Goal: Task Accomplishment & Management: Use online tool/utility

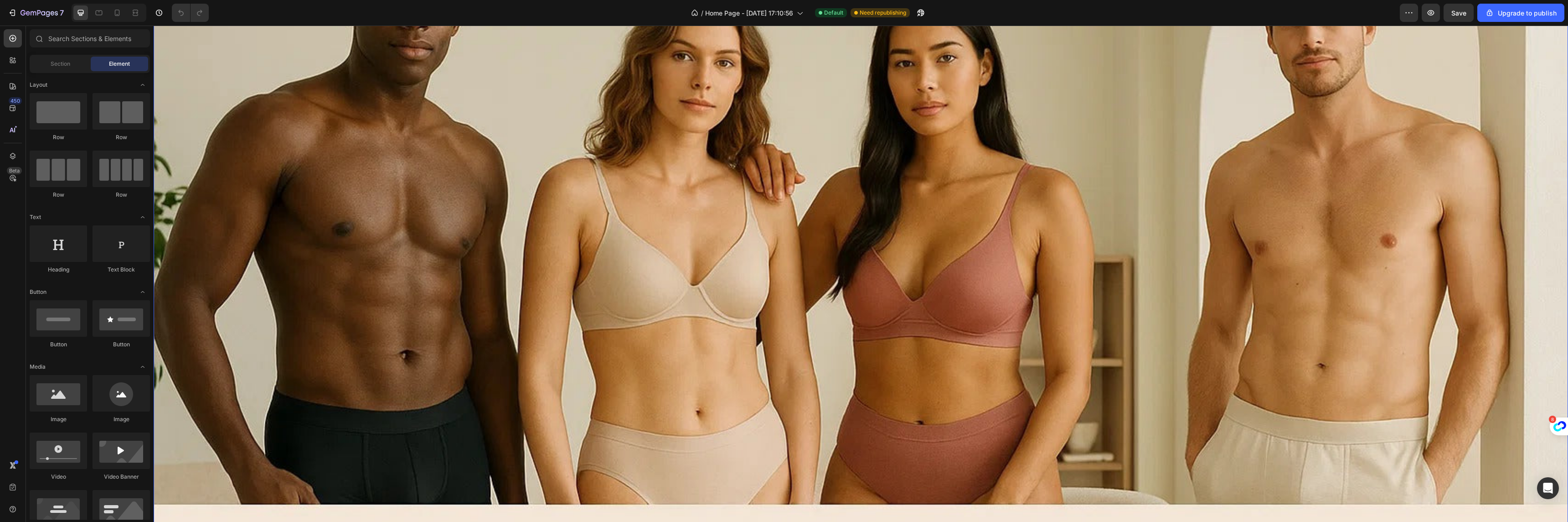
scroll to position [168, 0]
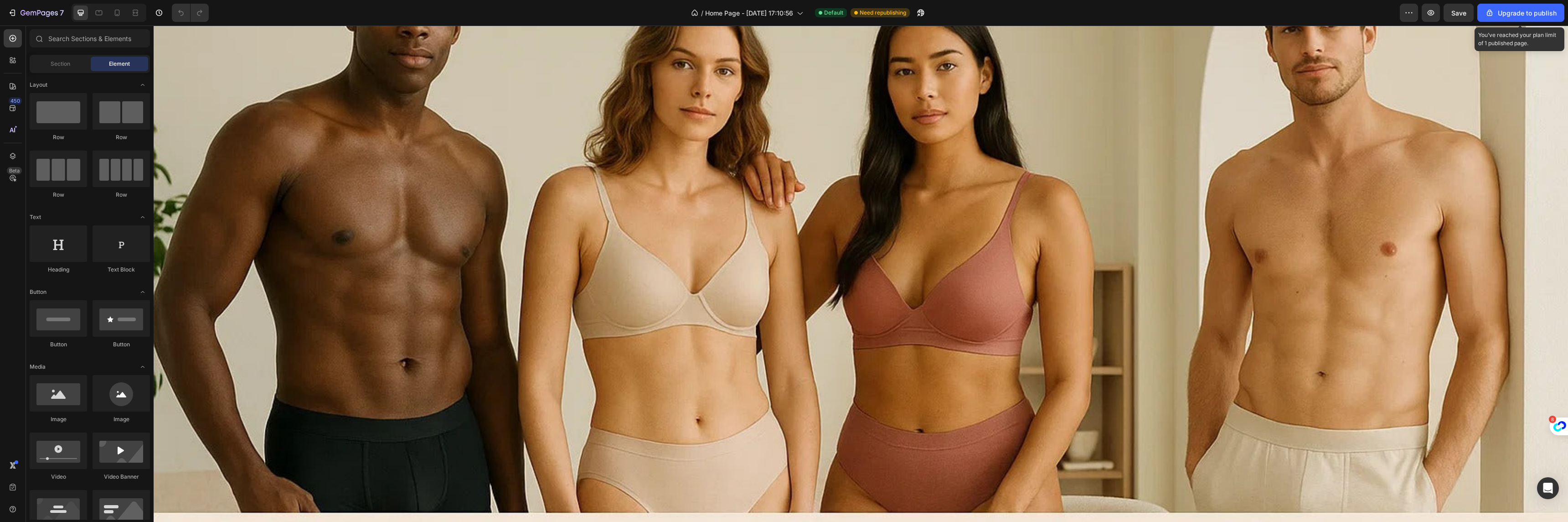
click at [1540, 2] on div "7 / Home Page - May 31, 17:10:56 Default Need republishing Preview Save Upgrade…" at bounding box center [784, 13] width 1568 height 26
click at [1528, 8] on div "Upgrade to publish" at bounding box center [1521, 13] width 72 height 10
click at [1533, 19] on button "Upgrade to publish" at bounding box center [1521, 13] width 87 height 18
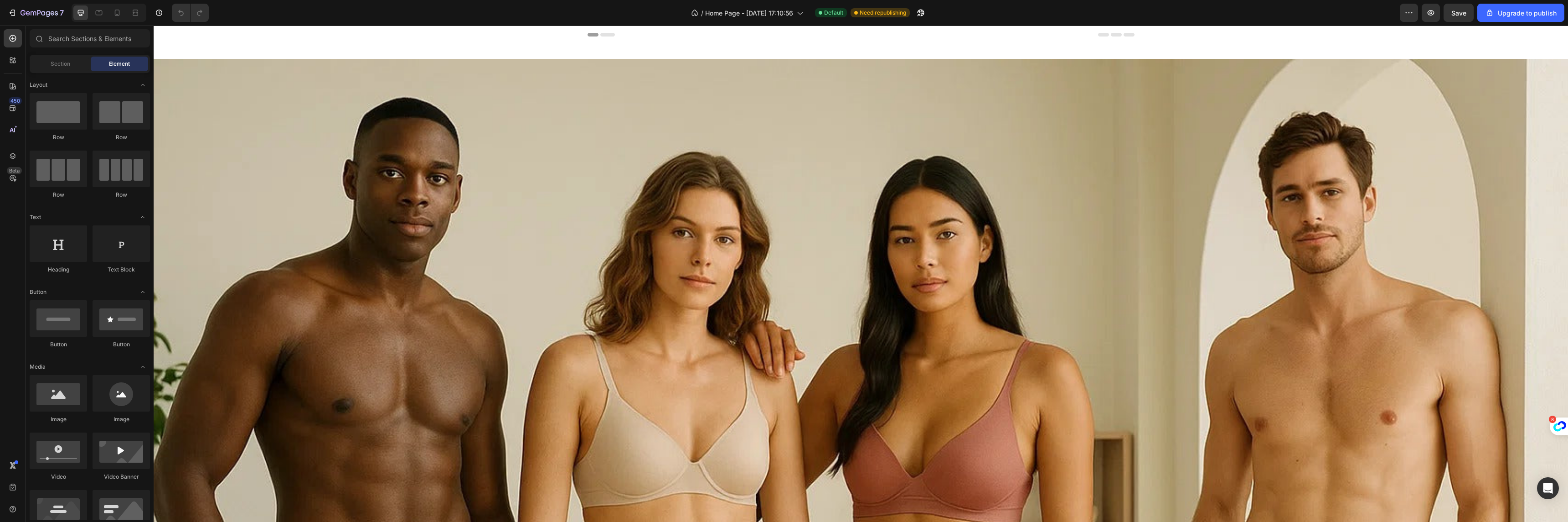
click at [1522, 25] on div "7 / Home Page - [DATE] 17:10:56 Default Need republishing Preview Save Upgrade …" at bounding box center [784, 13] width 1568 height 26
click at [1520, 17] on div "Upgrade to publish" at bounding box center [1521, 13] width 72 height 10
click at [1503, 16] on div "Upgrade to publish" at bounding box center [1521, 13] width 72 height 10
click at [1529, 9] on div "Publish" at bounding box center [1526, 13] width 23 height 10
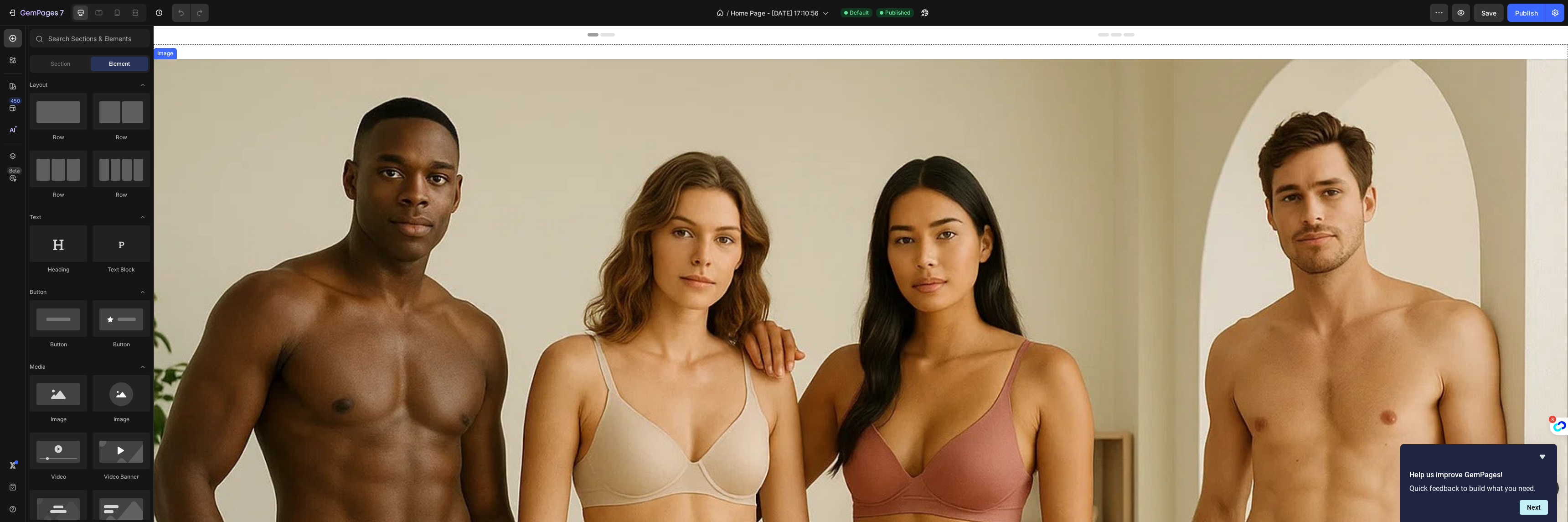
scroll to position [451, 0]
